Goal: Task Accomplishment & Management: Manage account settings

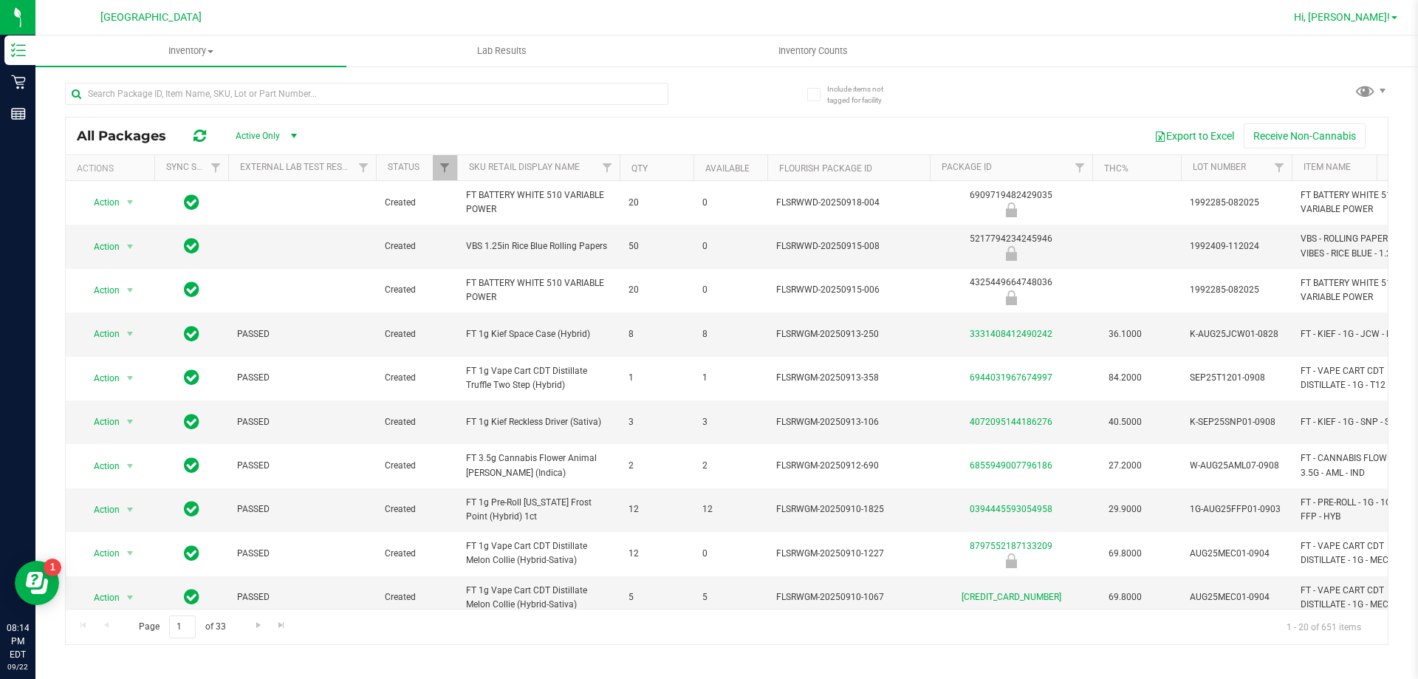
click at [1381, 18] on span "Hi, [PERSON_NAME]!" at bounding box center [1342, 17] width 96 height 12
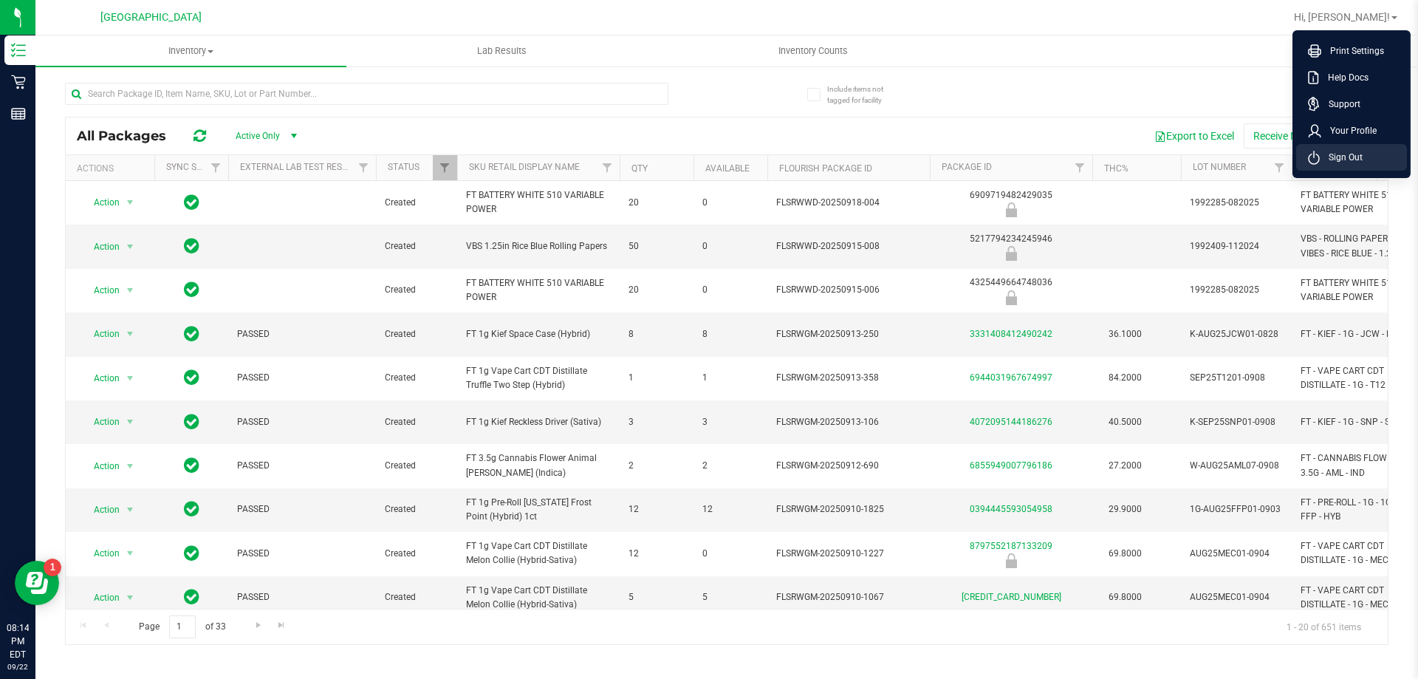
click at [1363, 165] on li "Sign Out" at bounding box center [1351, 157] width 111 height 27
